Goal: Feedback & Contribution: Contribute content

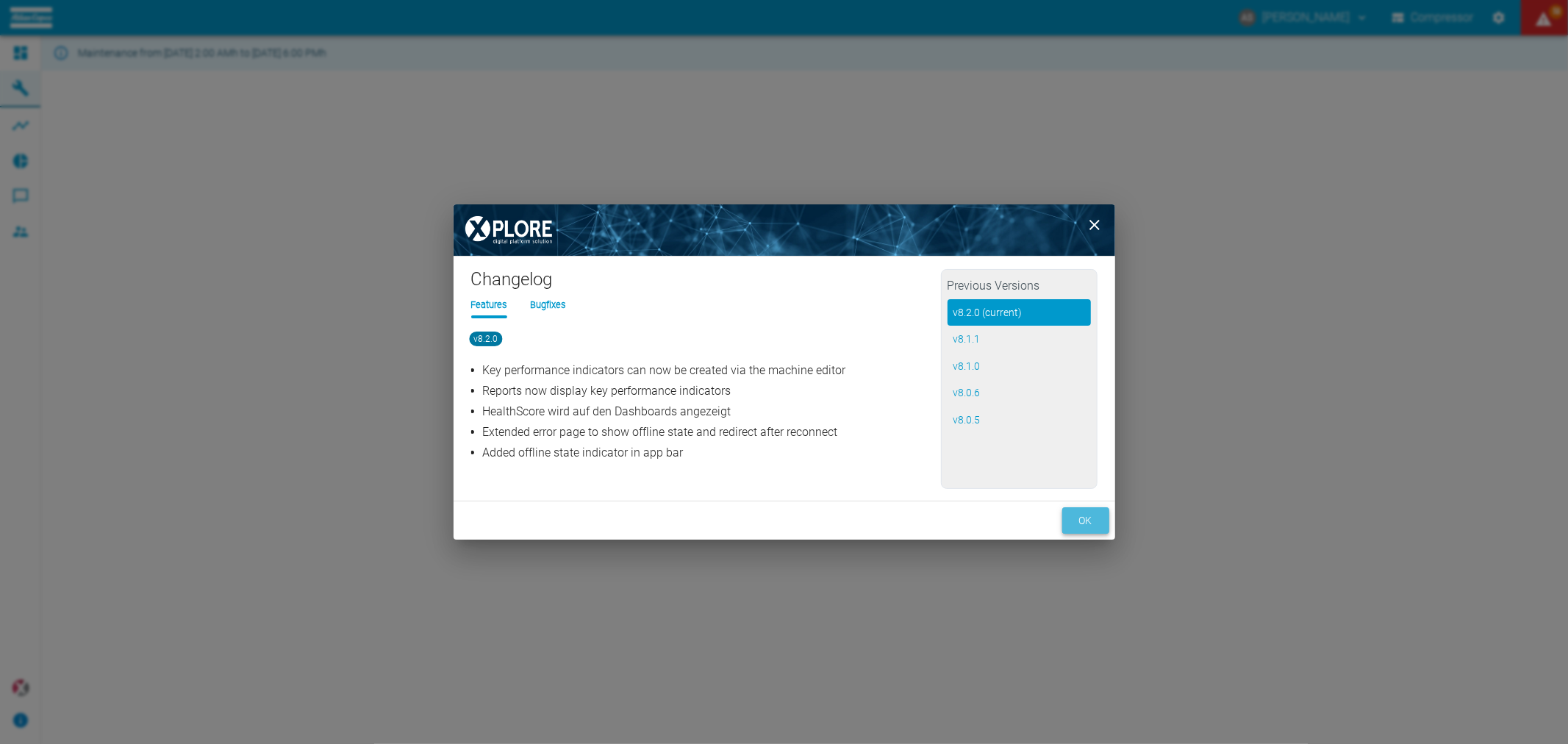
click at [1090, 514] on button "ok" at bounding box center [1085, 520] width 47 height 27
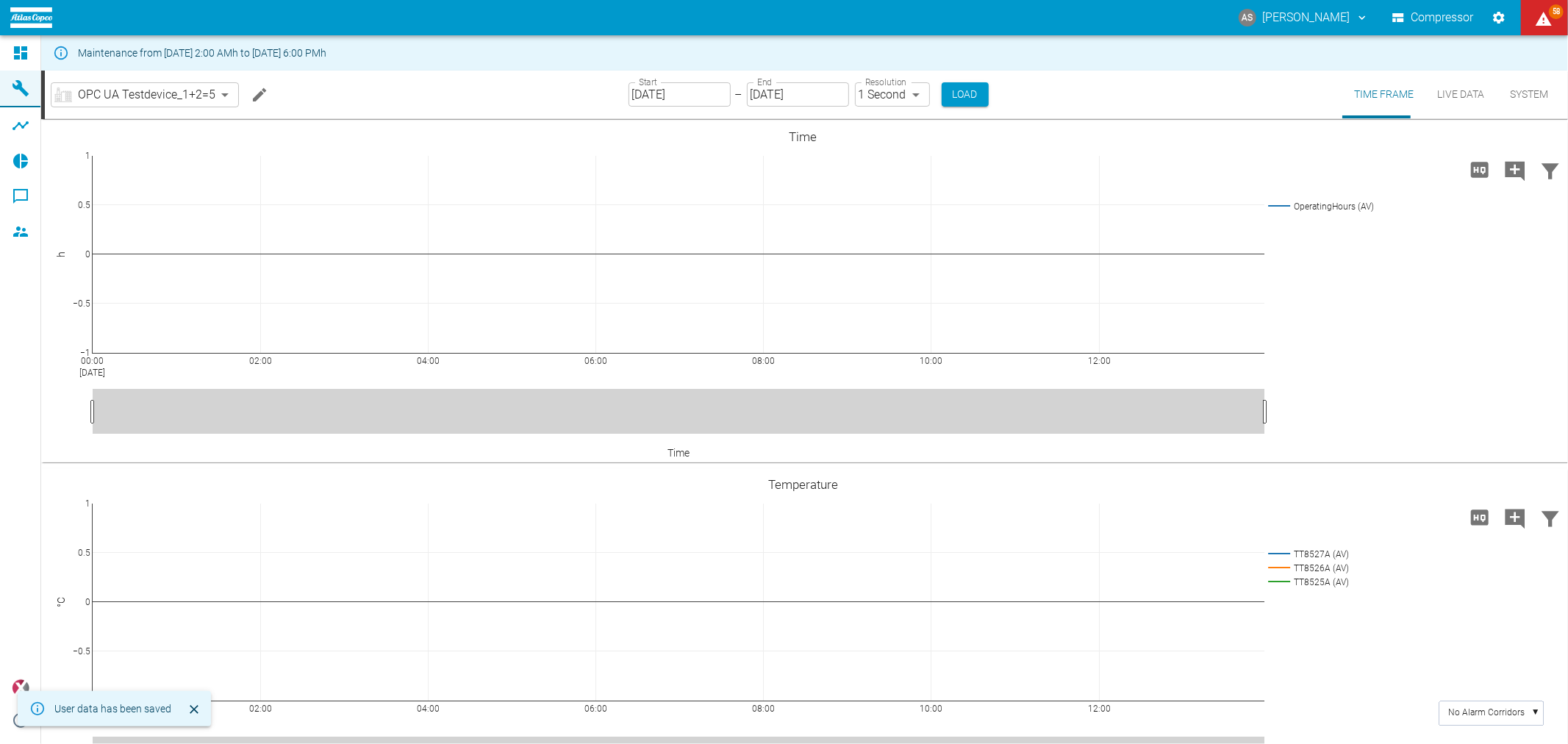
click at [134, 90] on body "AS [PERSON_NAME] Compressor 58 Dashboard Machines Analyses Reports Comments Mem…" at bounding box center [784, 372] width 1568 height 744
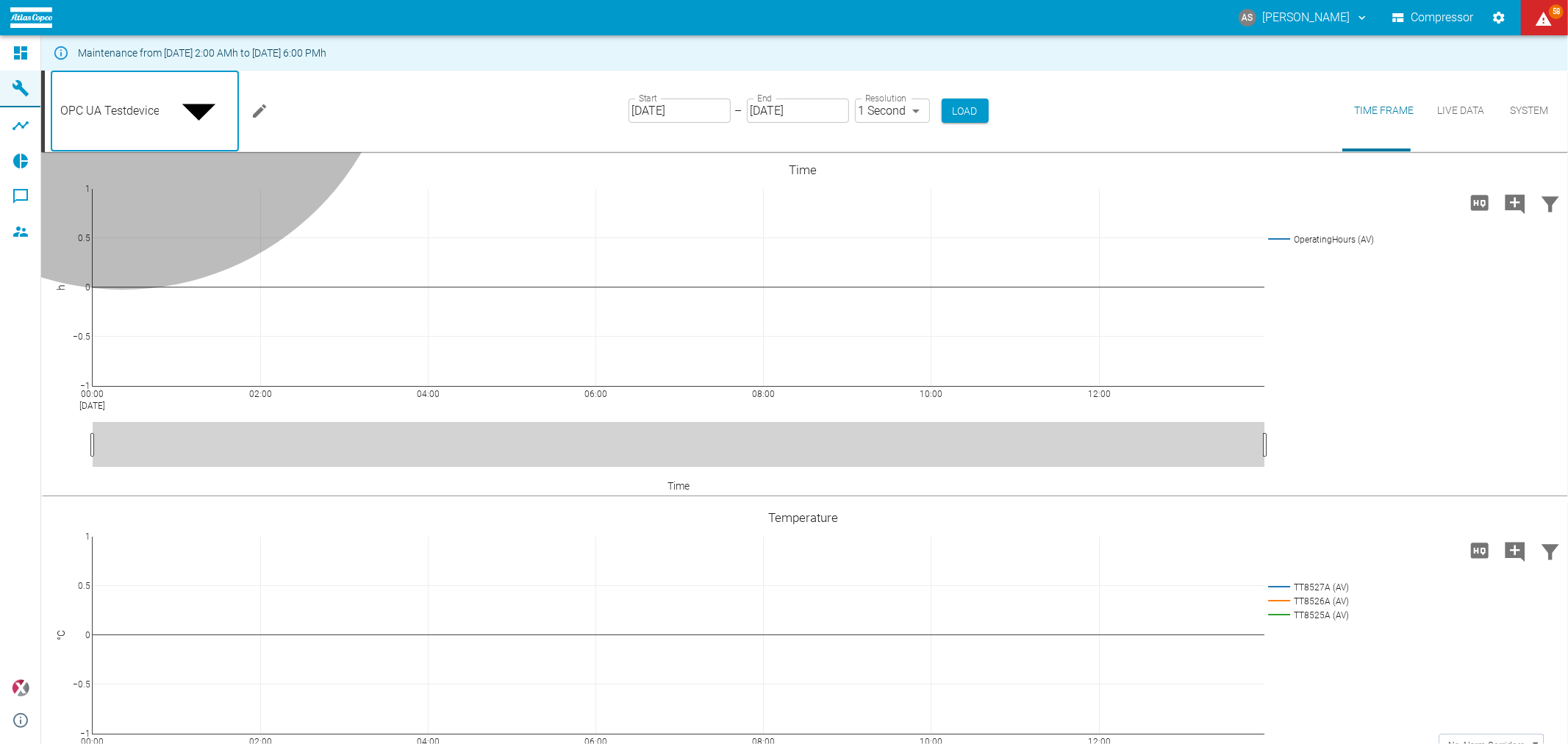
type input "44466a85-c59a-4c11-a2e3-eeff928b5c1e"
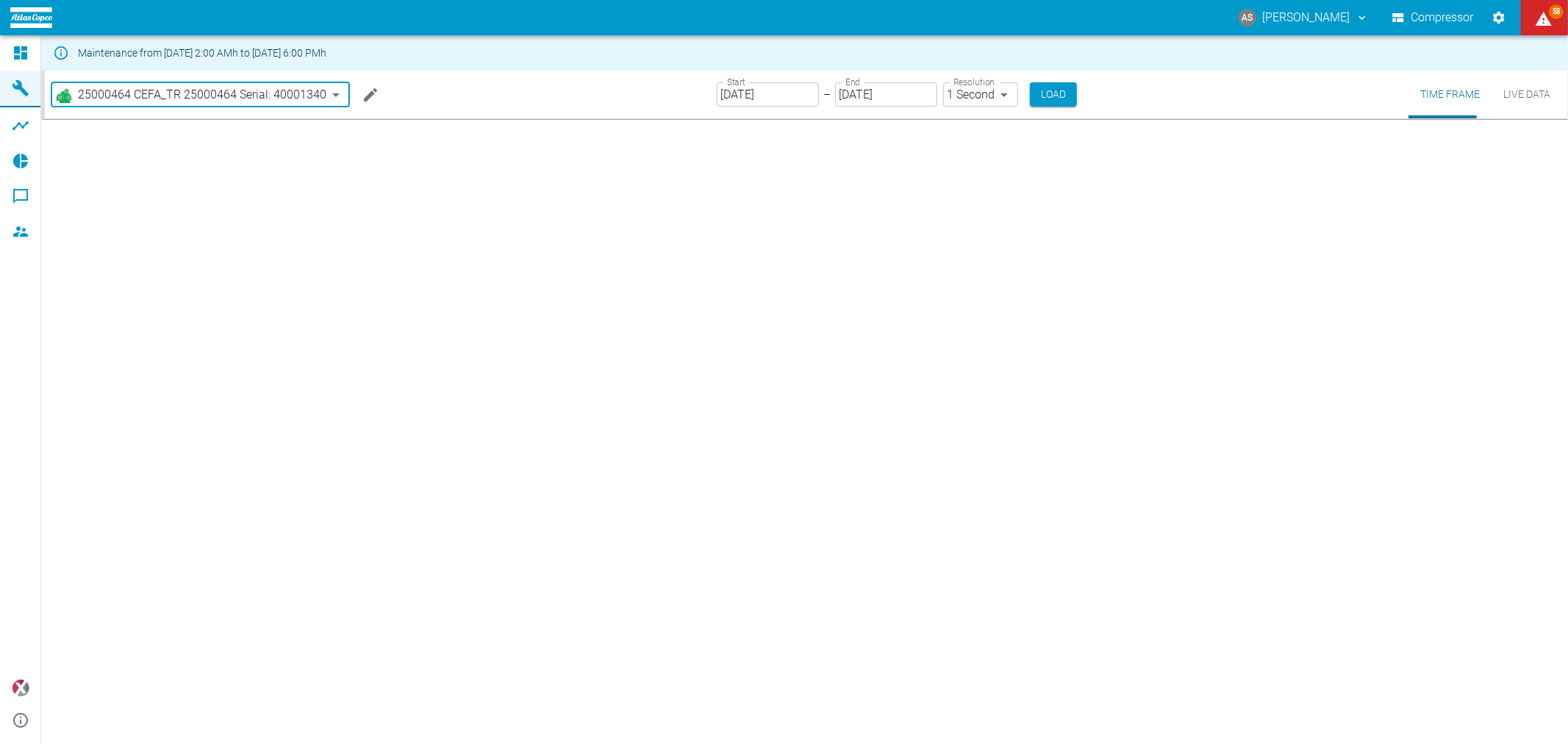
type input "[DATE]"
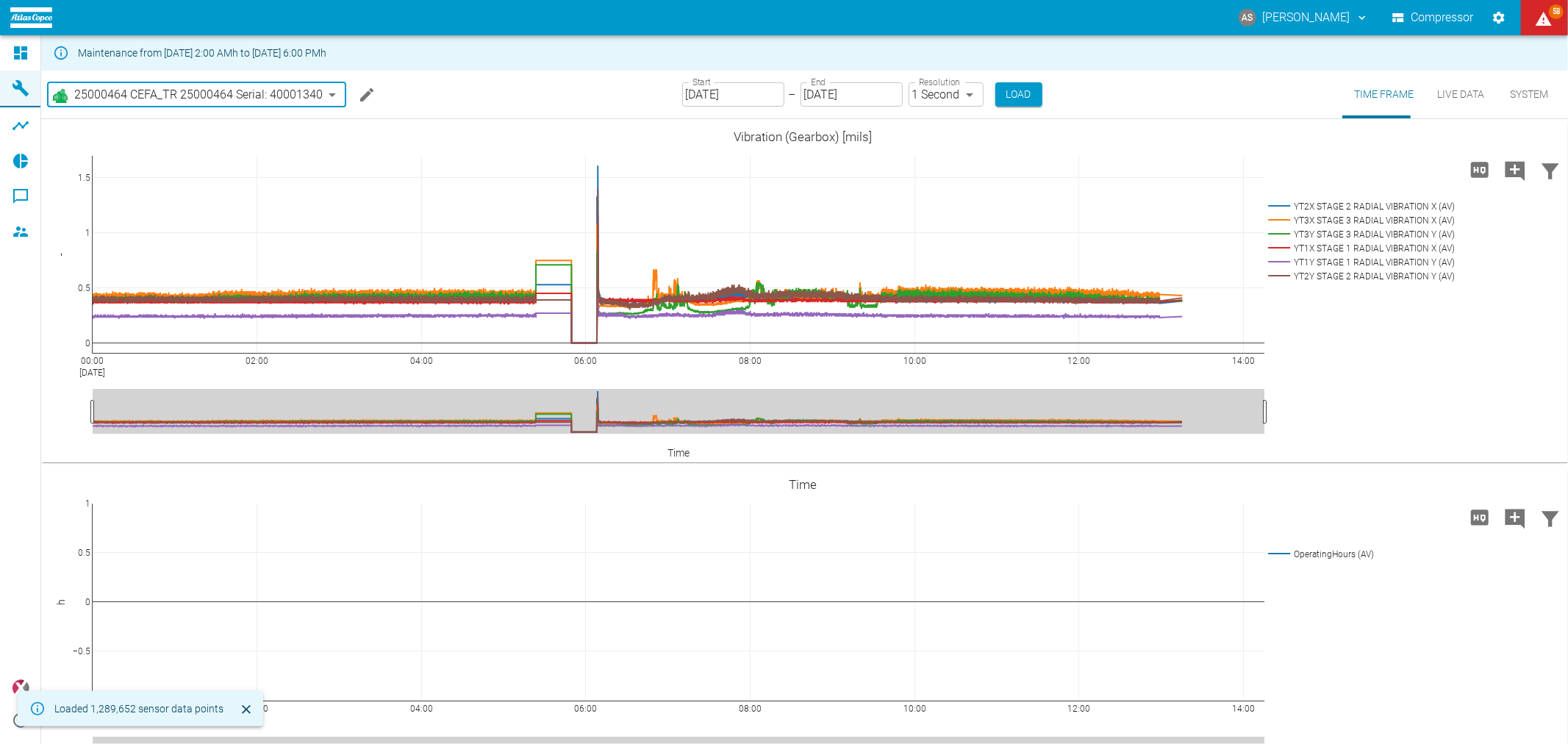
click at [731, 93] on input "[DATE]" at bounding box center [733, 94] width 102 height 24
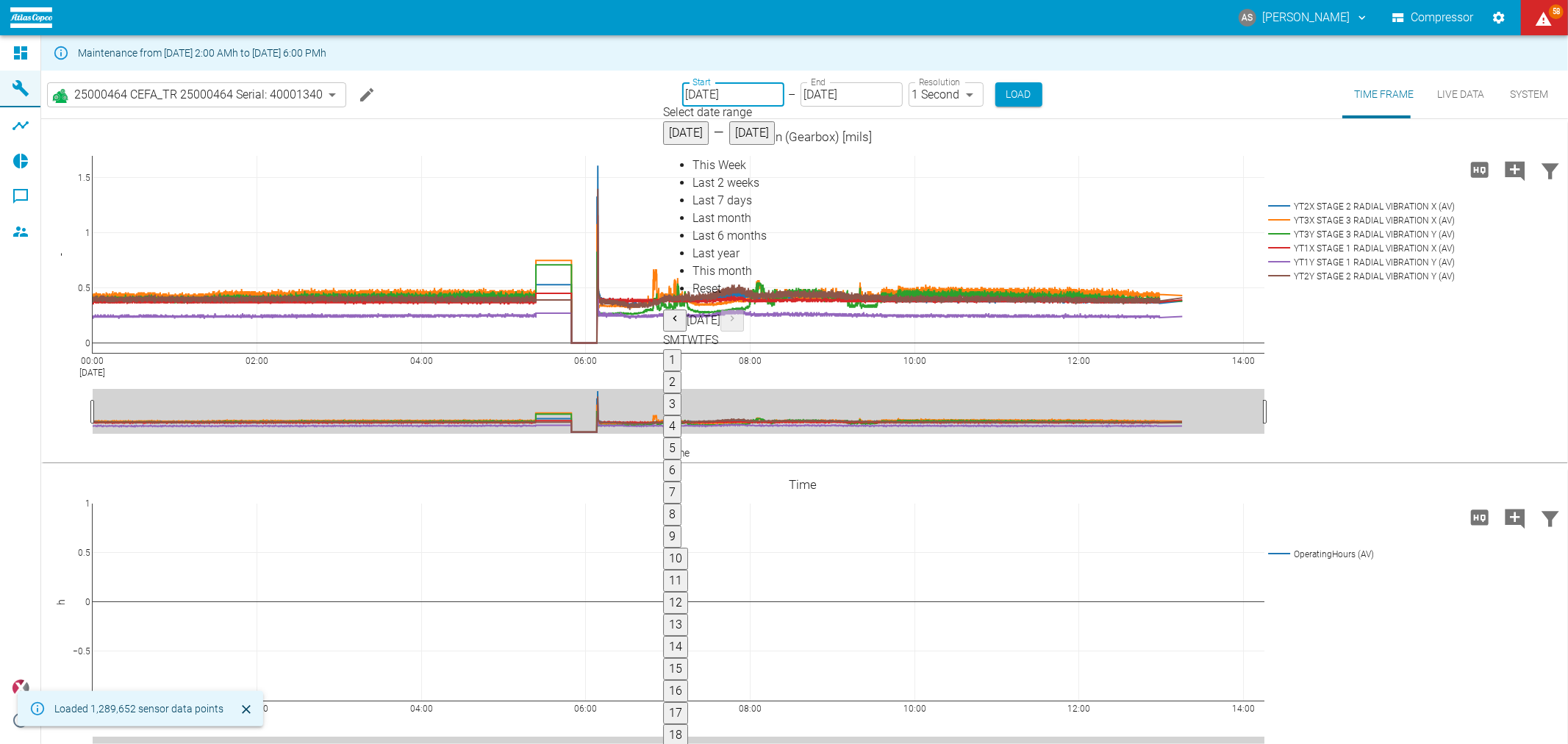
type input "[DATE]"
type input "2min"
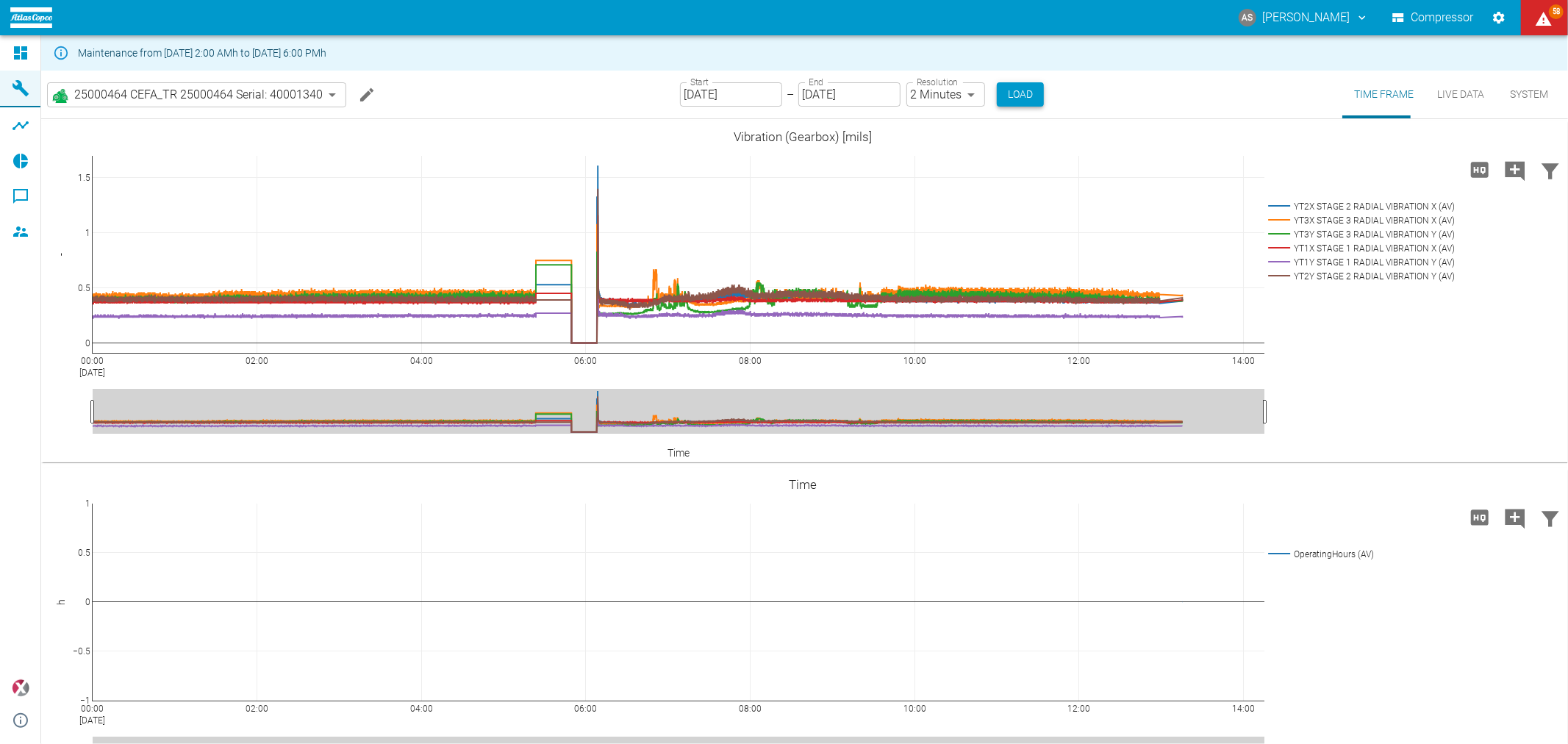
click at [996, 92] on button "Load" at bounding box center [1020, 94] width 47 height 24
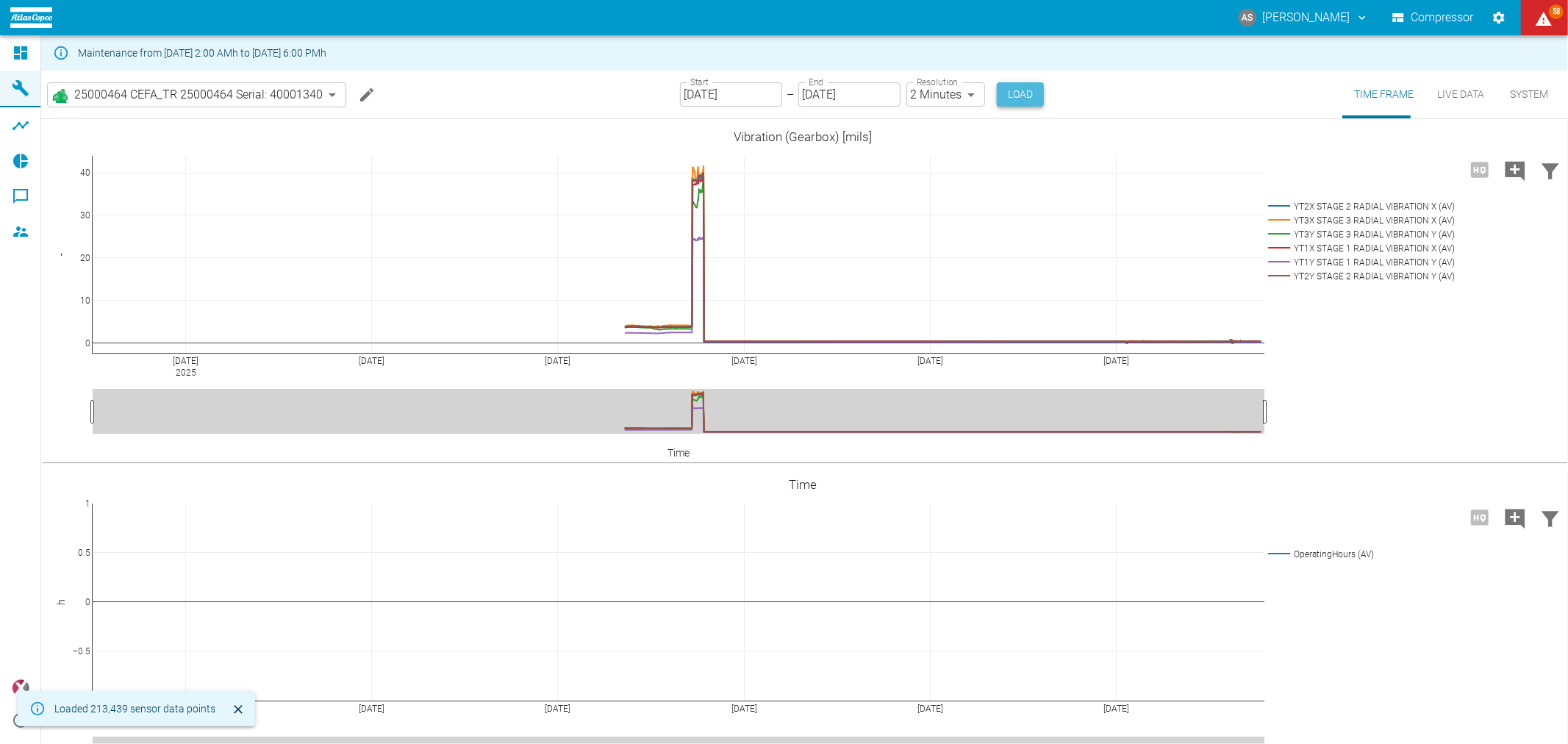
click at [996, 92] on button "Load" at bounding box center [1020, 94] width 47 height 24
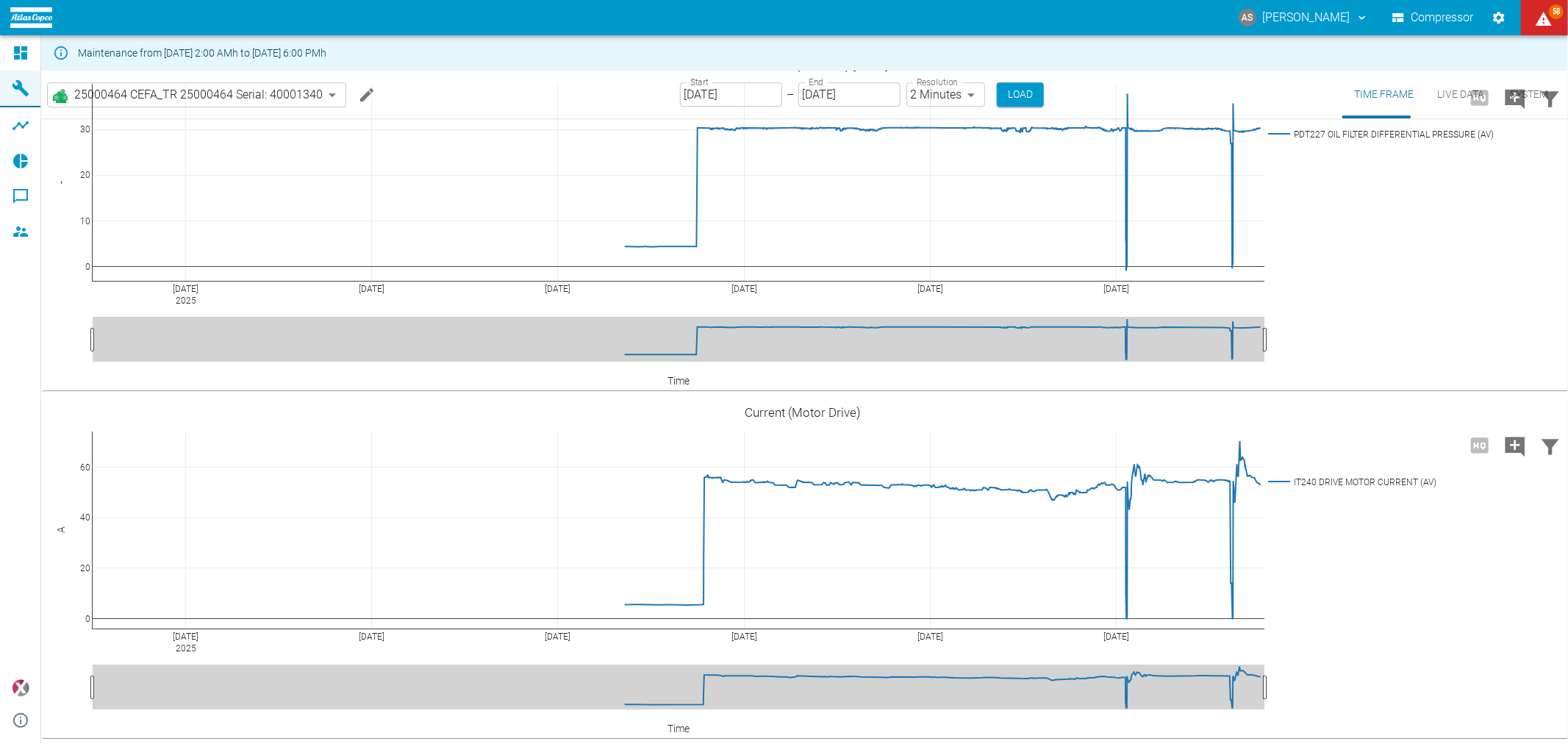
scroll to position [4043, 0]
click at [728, 94] on input "[DATE]" at bounding box center [731, 94] width 102 height 24
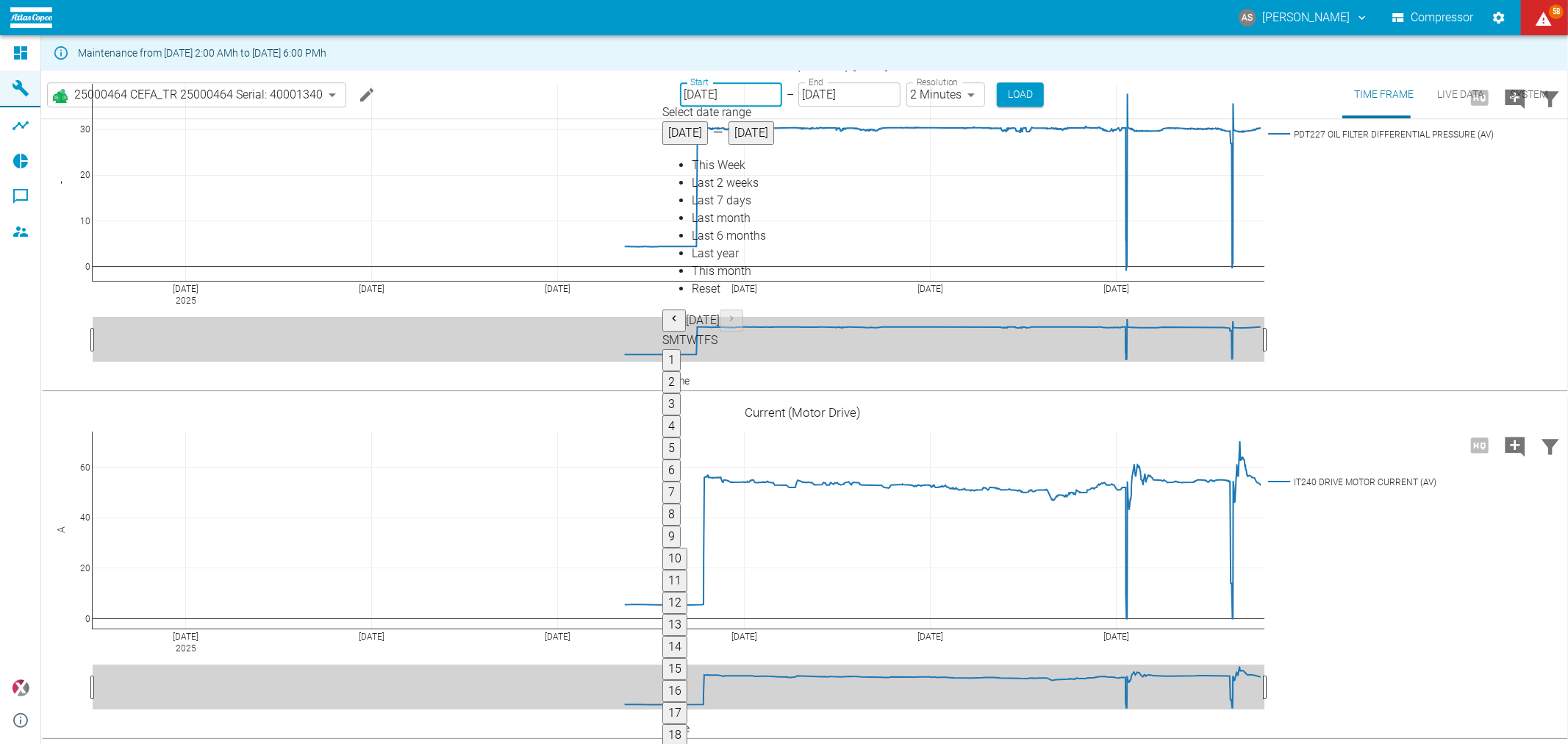
type input "[DATE]"
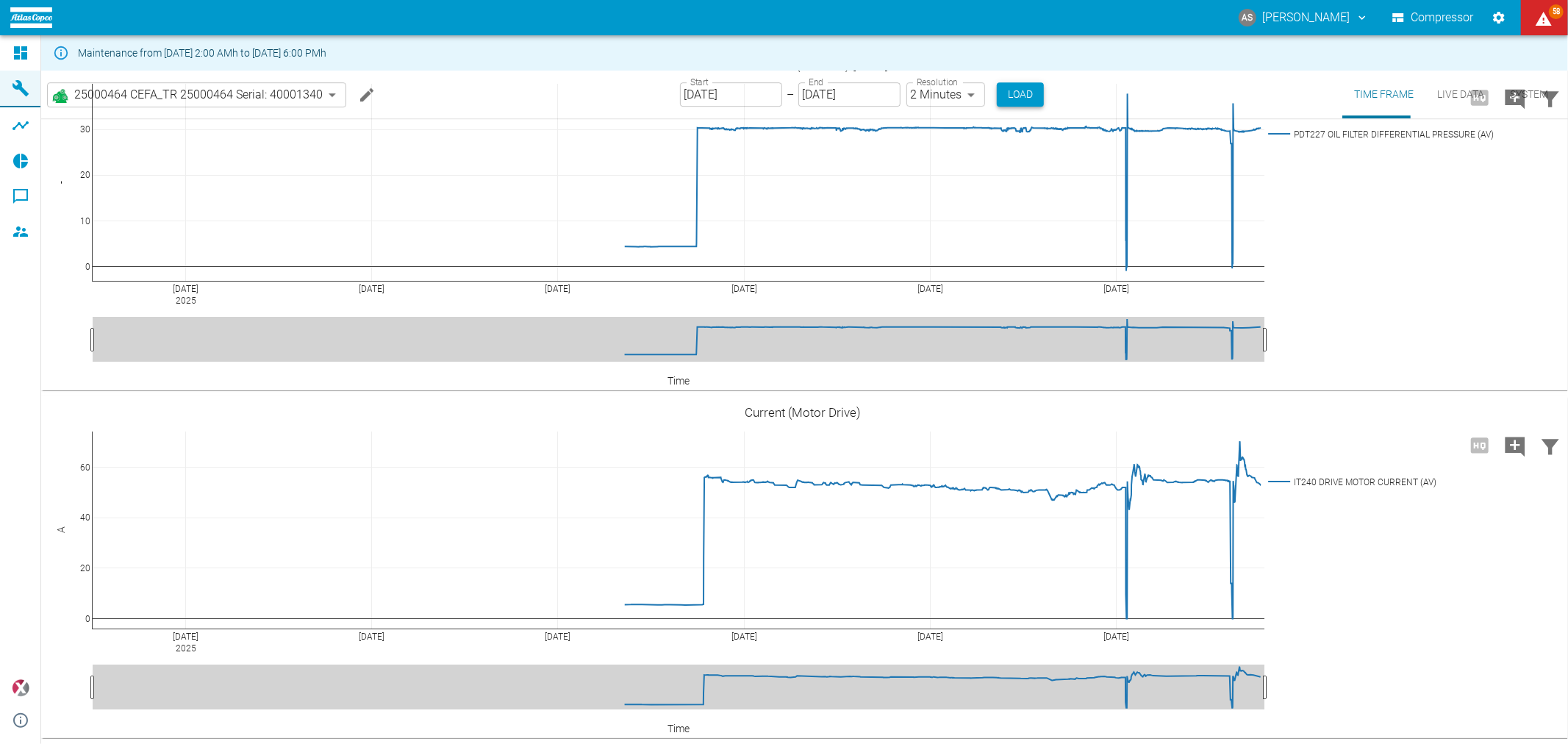
click at [996, 98] on button "Load" at bounding box center [1020, 94] width 47 height 24
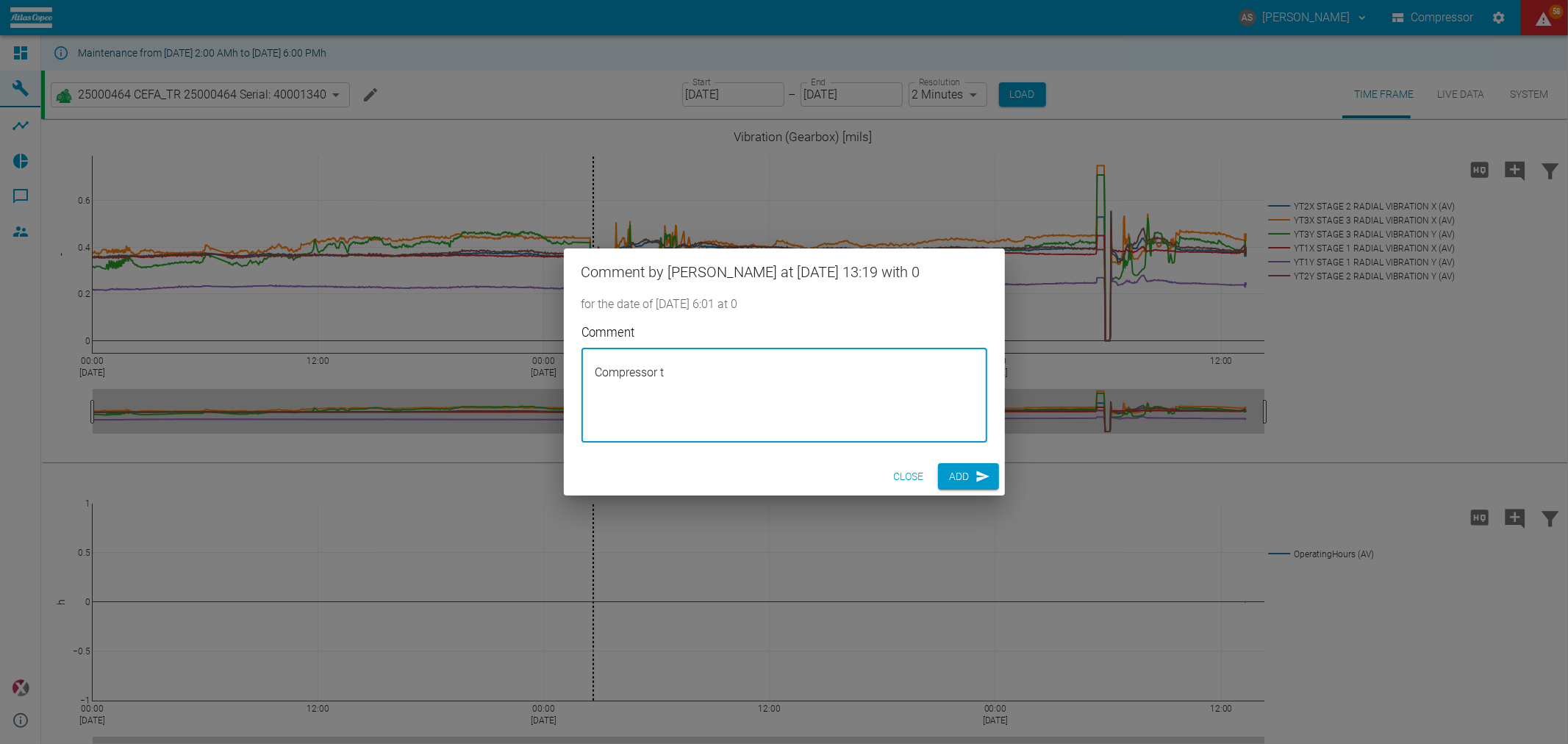
scroll to position [4043, 0]
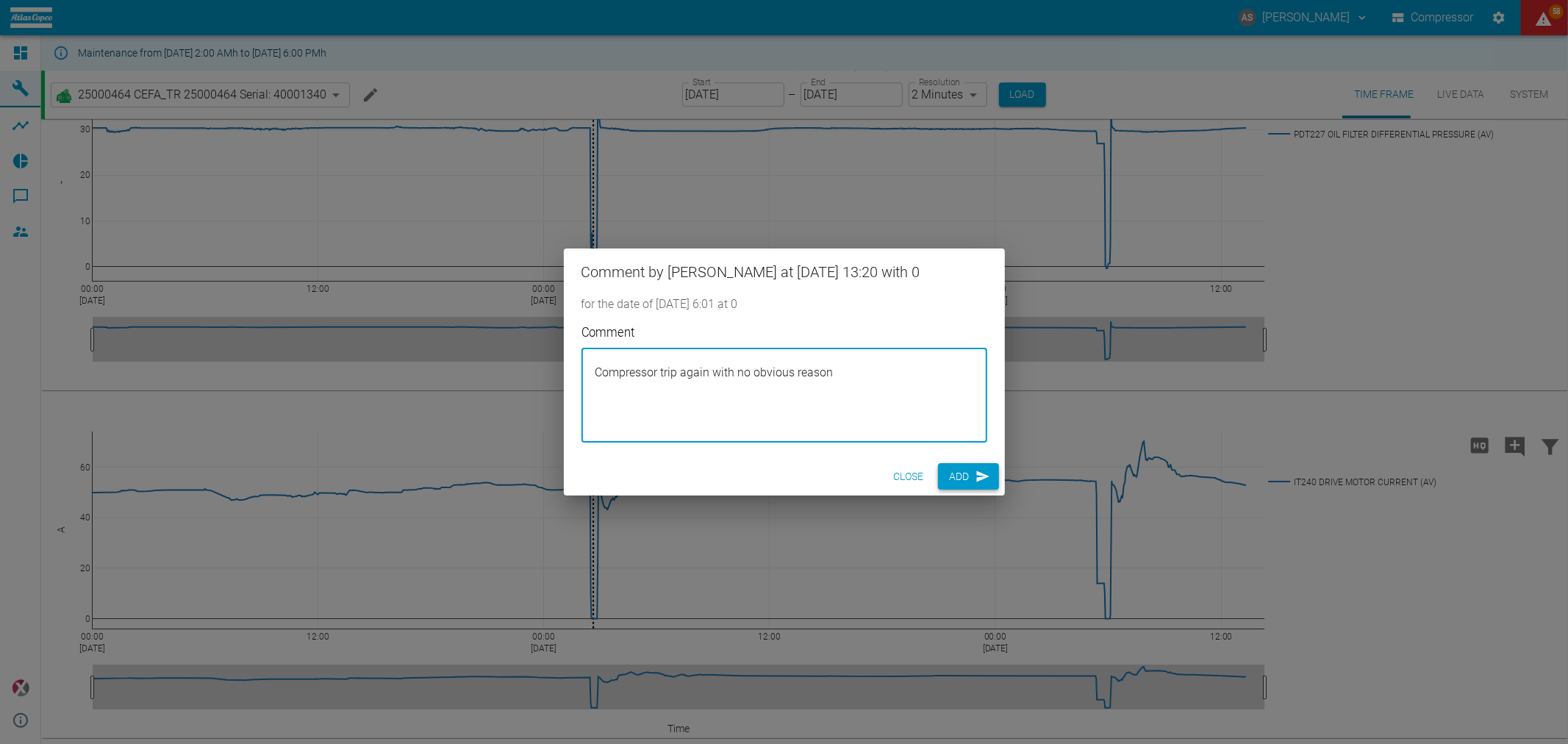
type textarea "Compressor trip again with no obvious reason"
click at [966, 473] on button "Add" at bounding box center [969, 476] width 61 height 27
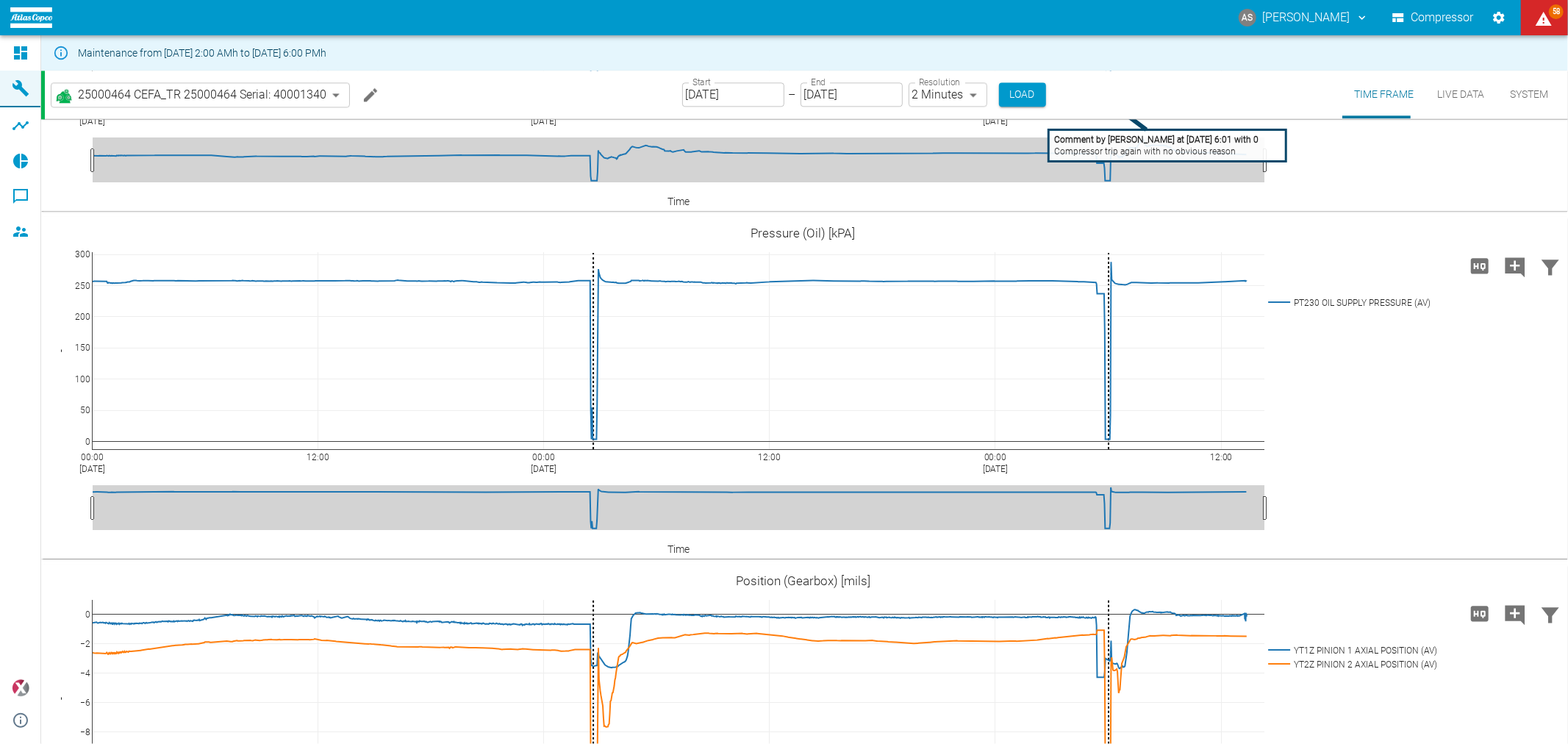
scroll to position [2649, 0]
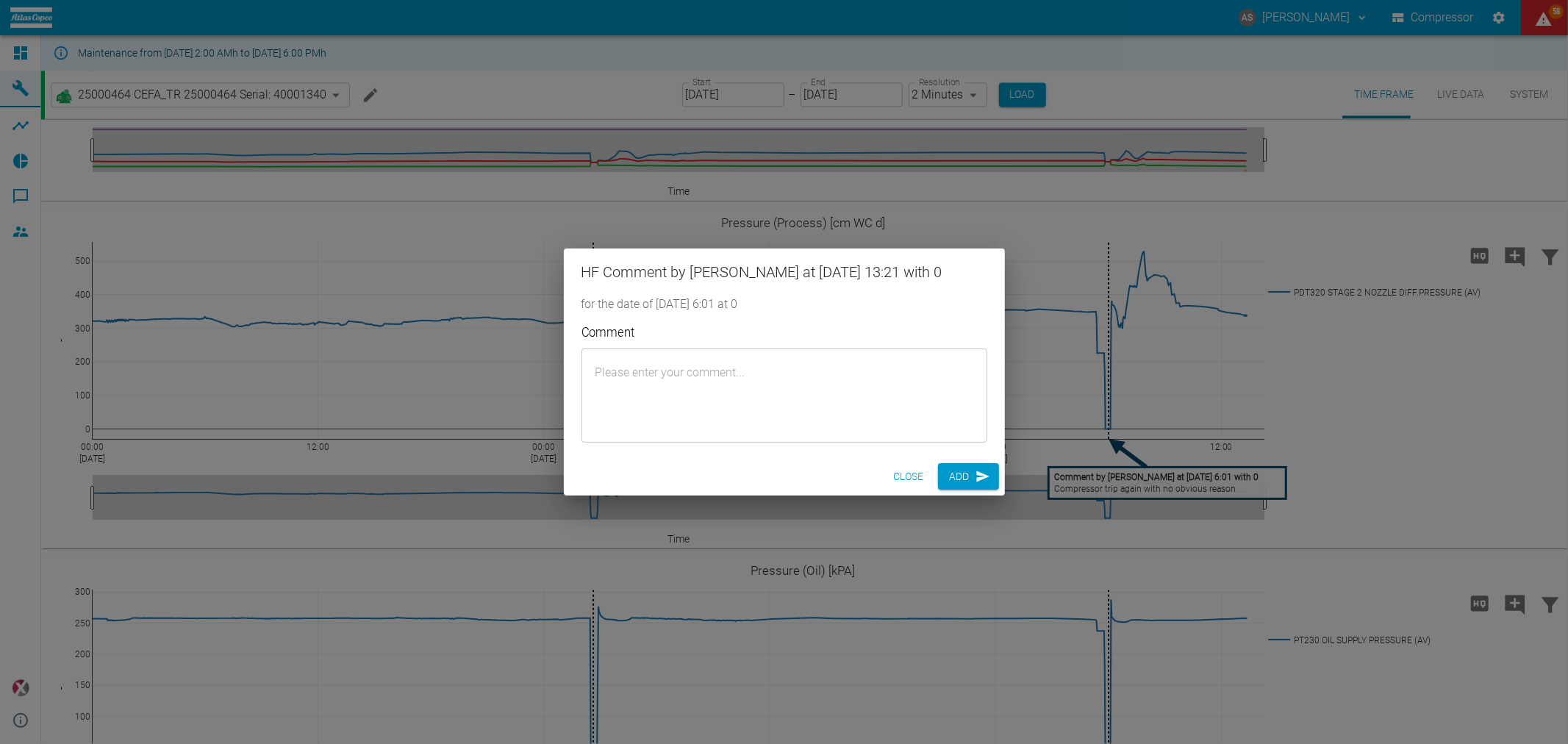
click at [805, 368] on textarea "Comment" at bounding box center [784, 395] width 385 height 70
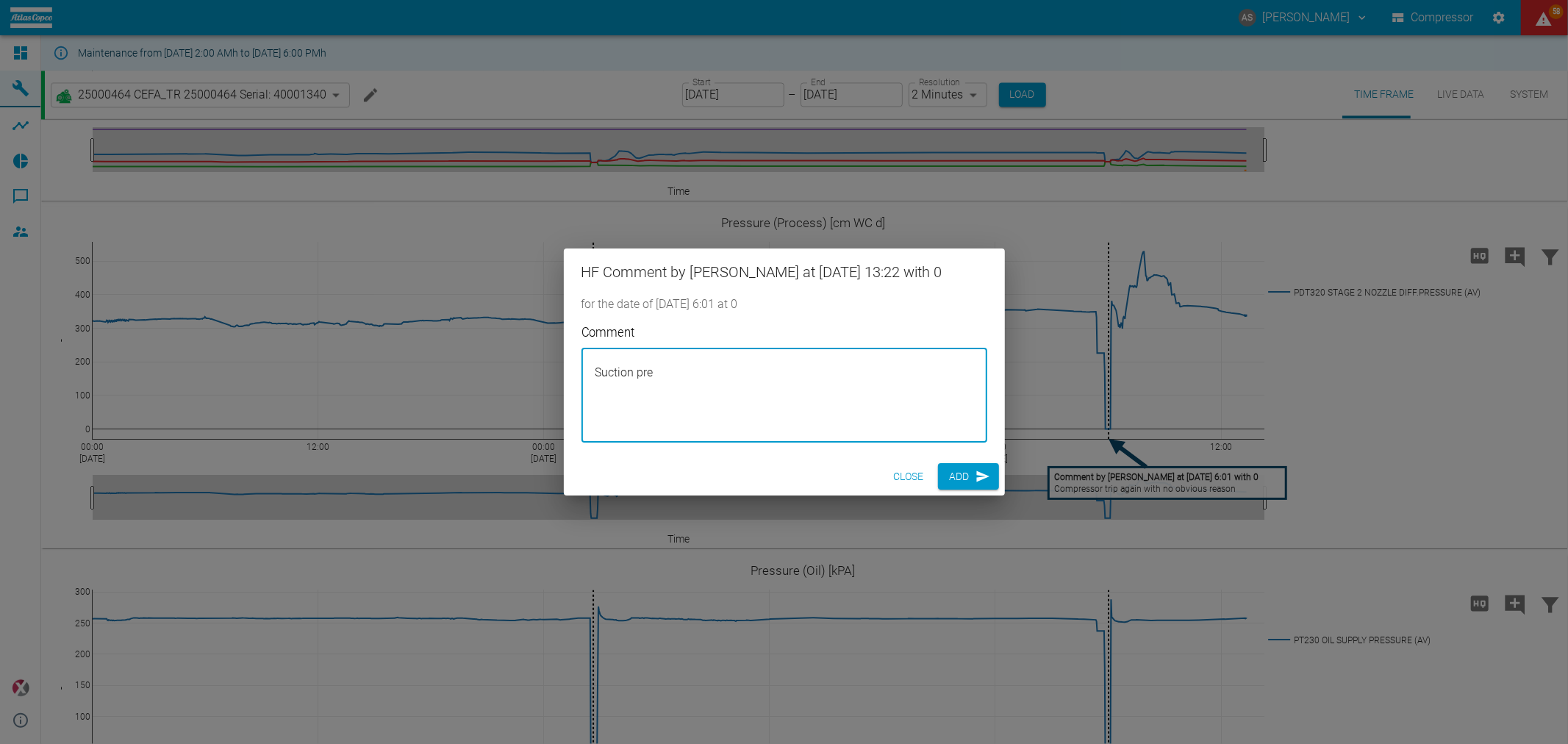
type textarea "Suction pres"
